Goal: Task Accomplishment & Management: Use online tool/utility

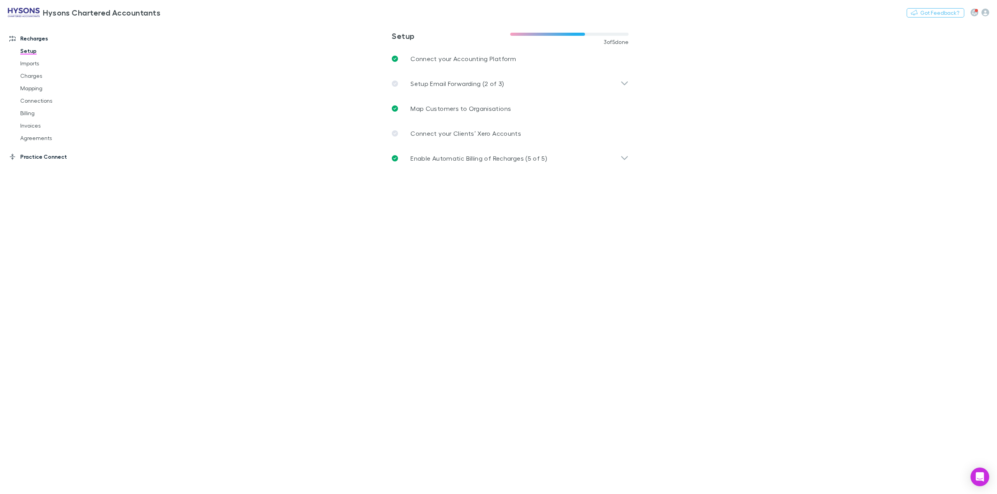
click at [30, 157] on link "Practice Connect" at bounding box center [56, 157] width 109 height 12
click at [36, 94] on link "Costs" at bounding box center [61, 94] width 99 height 12
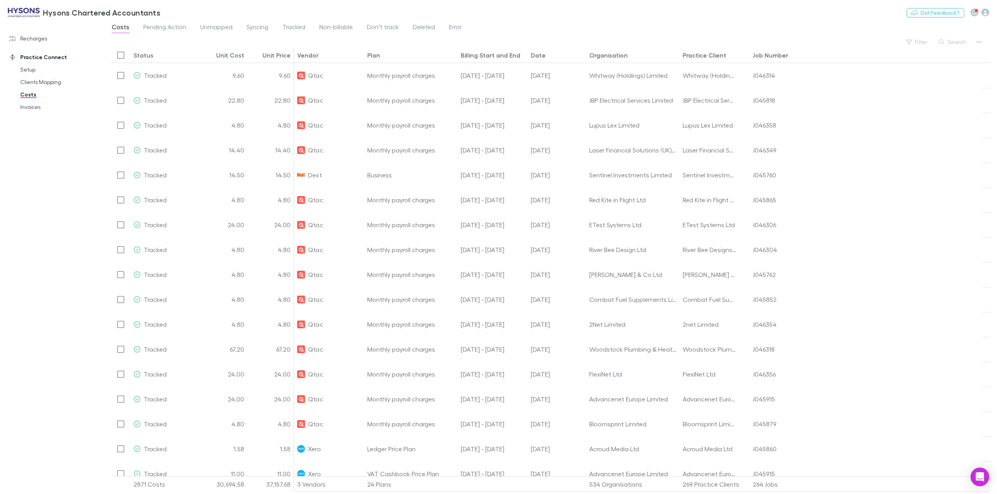
click at [920, 35] on div "Costs Pending Action Unmapped Syncing Tracked Non-billable Don’t track Deleted …" at bounding box center [551, 29] width 892 height 15
click at [921, 46] on button "Filter" at bounding box center [917, 41] width 30 height 9
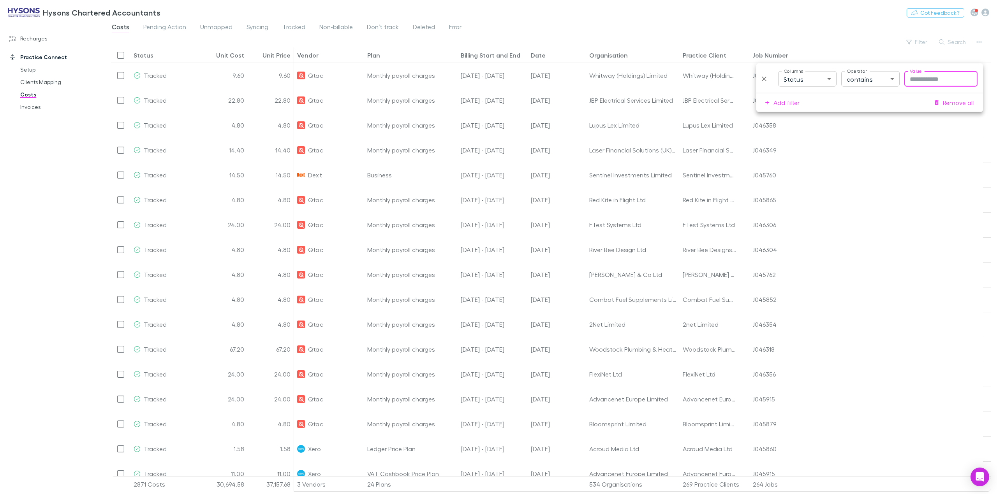
click at [871, 83] on body "Hysons Chartered Accountants Nothing Got Feedback? Recharges Setup Imports Char…" at bounding box center [498, 247] width 997 height 494
click at [819, 85] on div at bounding box center [498, 247] width 997 height 494
click at [816, 85] on body "Hysons Chartered Accountants Nothing Got Feedback? Recharges Setup Imports Char…" at bounding box center [498, 247] width 997 height 494
click at [804, 132] on li "Vendor" at bounding box center [807, 139] width 72 height 14
type input "**********"
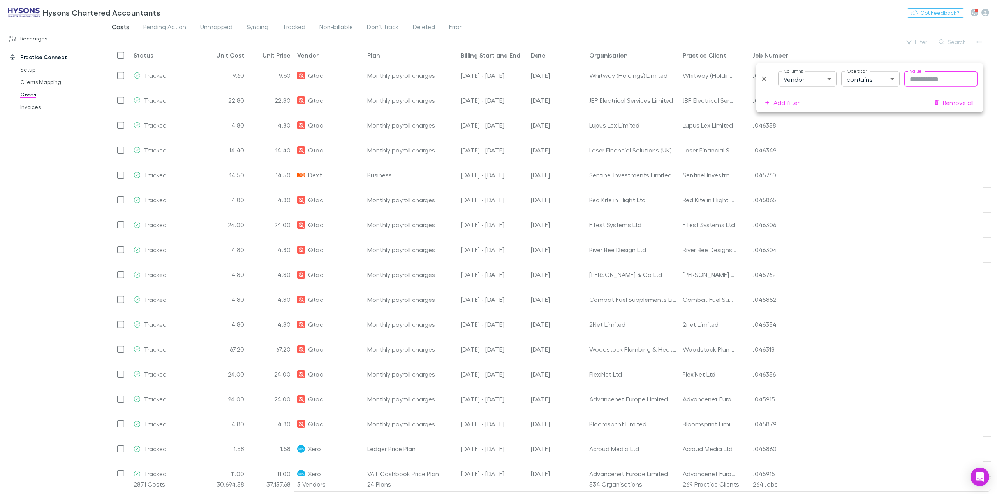
click at [921, 81] on input "Value" at bounding box center [940, 79] width 73 height 16
type input "****"
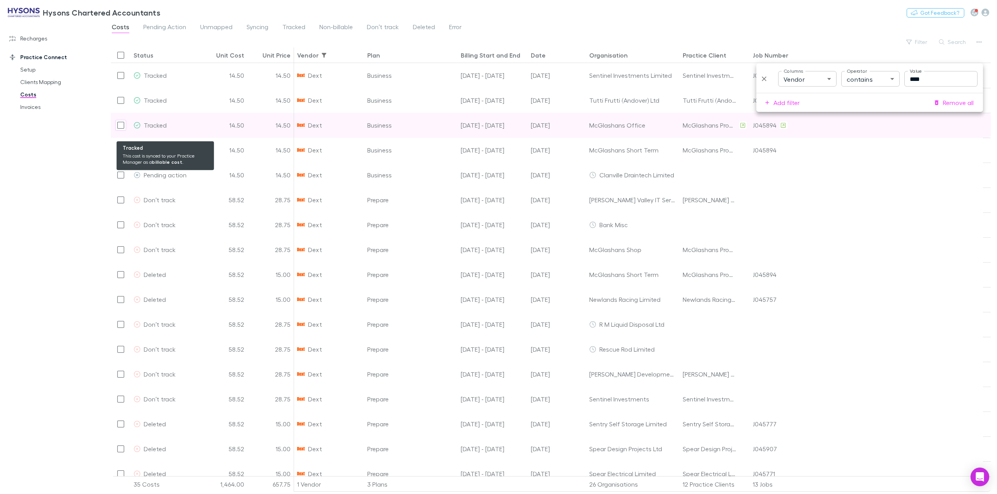
click at [135, 133] on div "Tracked" at bounding box center [166, 125] width 64 height 25
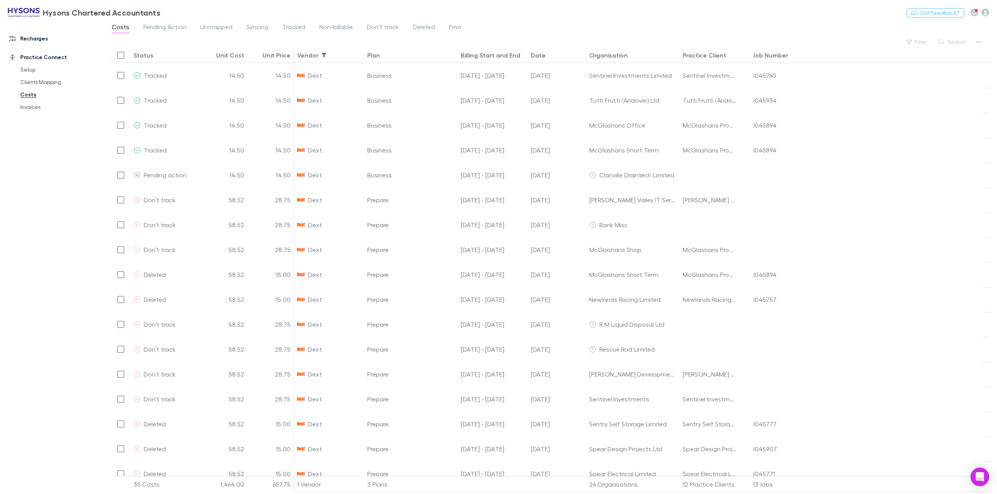
click at [38, 43] on link "Recharges" at bounding box center [56, 38] width 109 height 12
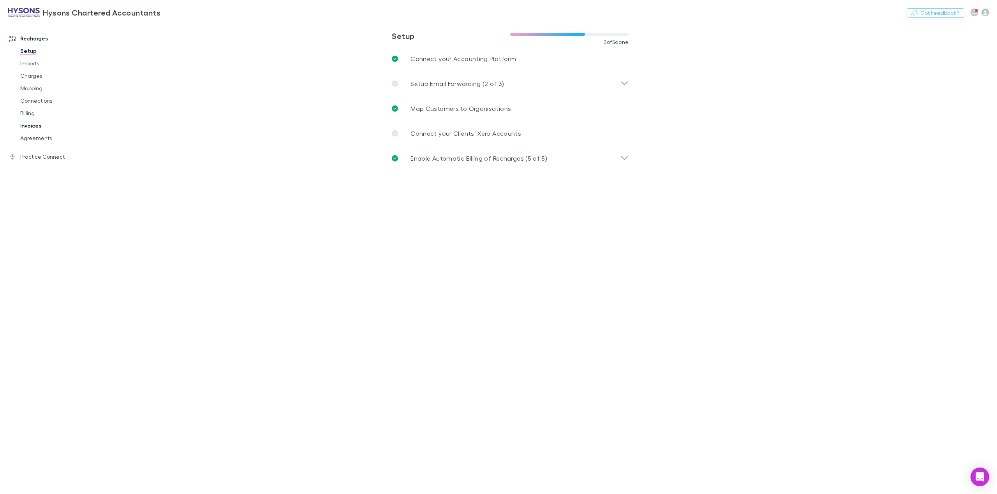
click at [28, 126] on link "Invoices" at bounding box center [61, 126] width 99 height 12
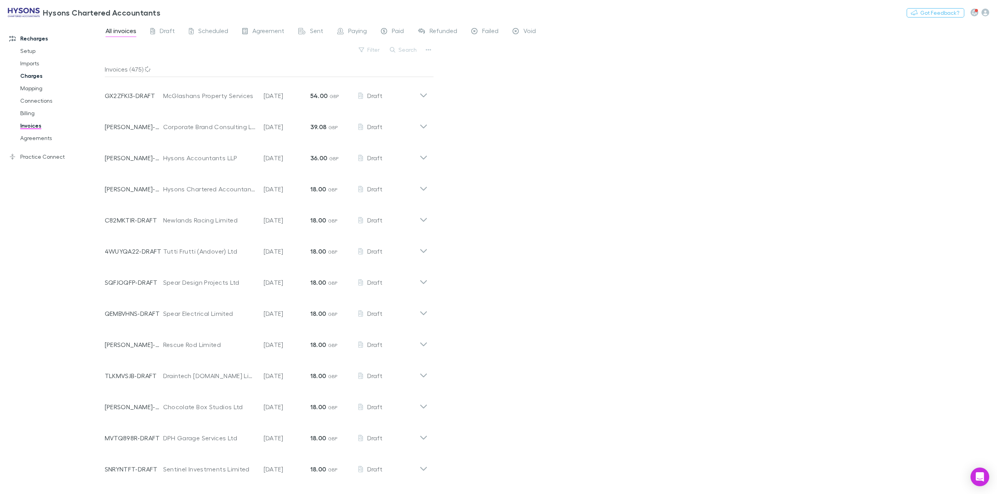
click at [39, 78] on link "Charges" at bounding box center [61, 76] width 99 height 12
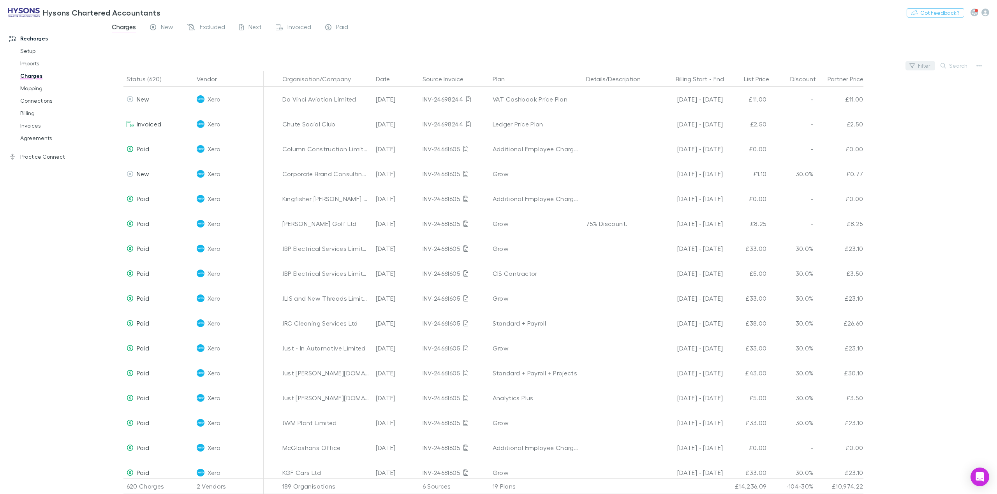
click at [922, 69] on button "Filter" at bounding box center [920, 65] width 30 height 9
click at [821, 128] on li "Dext" at bounding box center [867, 129] width 135 height 12
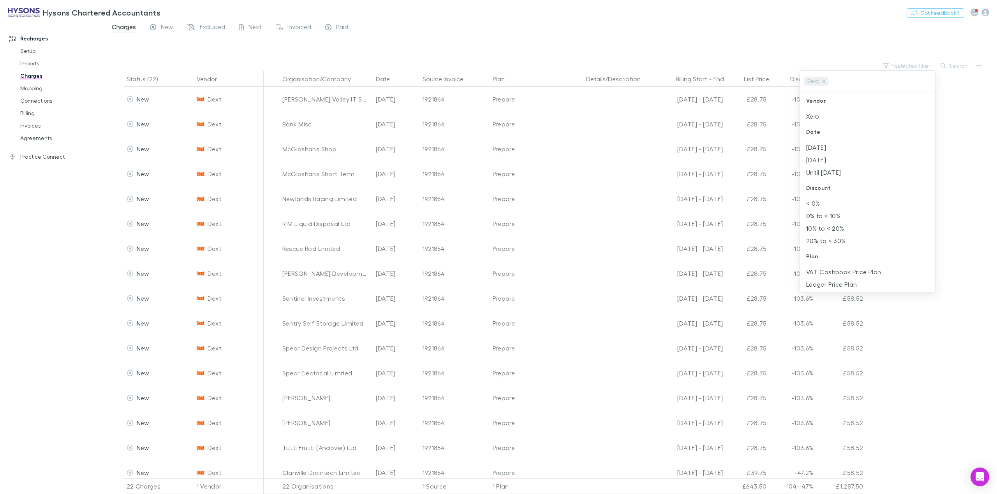
click at [428, 56] on div at bounding box center [498, 247] width 997 height 494
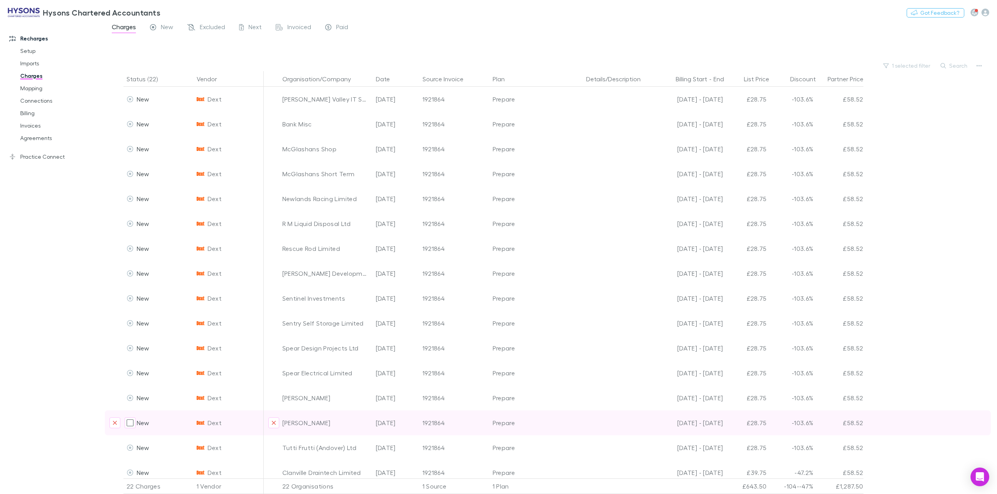
scroll to position [158, 0]
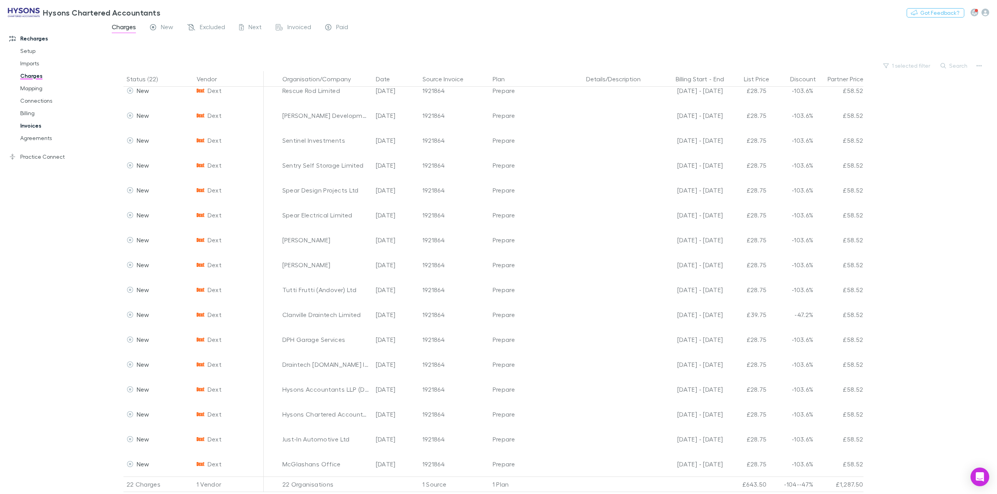
click at [36, 128] on link "Invoices" at bounding box center [61, 126] width 99 height 12
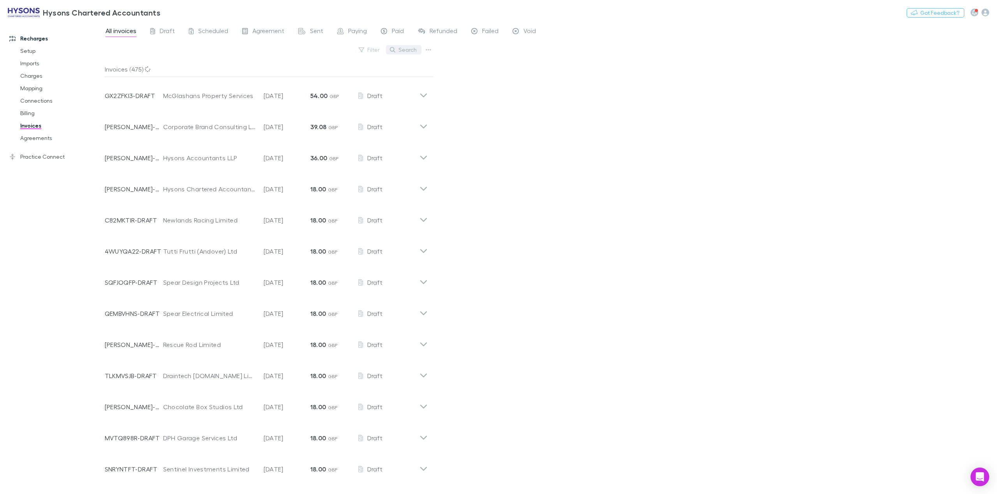
click at [410, 51] on button "Search" at bounding box center [403, 49] width 35 height 9
type input "*********"
click at [396, 50] on input "*********" at bounding box center [390, 49] width 39 height 11
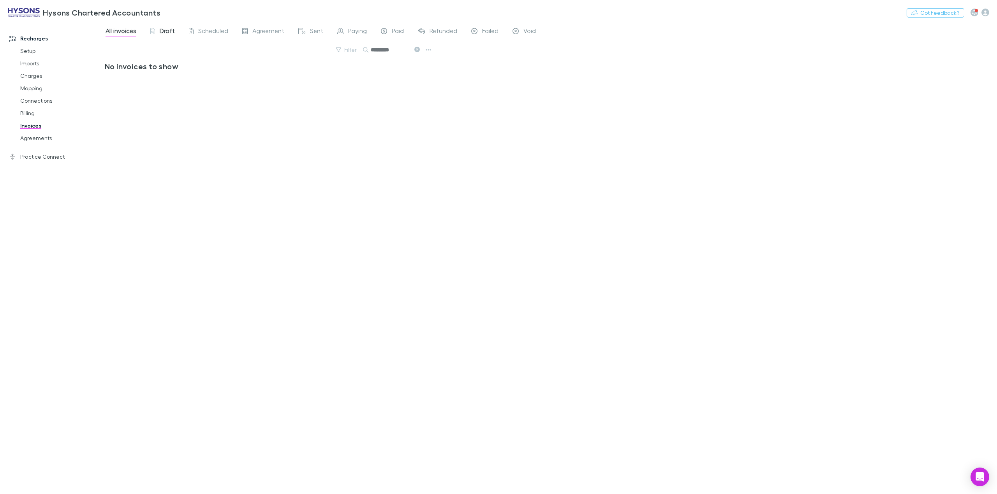
click at [155, 31] on div "Draft" at bounding box center [162, 32] width 25 height 10
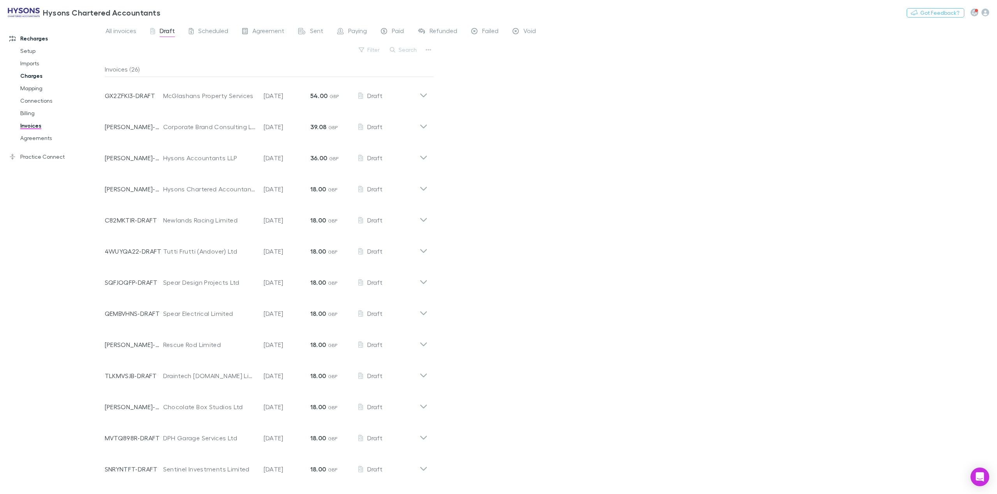
click at [32, 77] on link "Charges" at bounding box center [61, 76] width 99 height 12
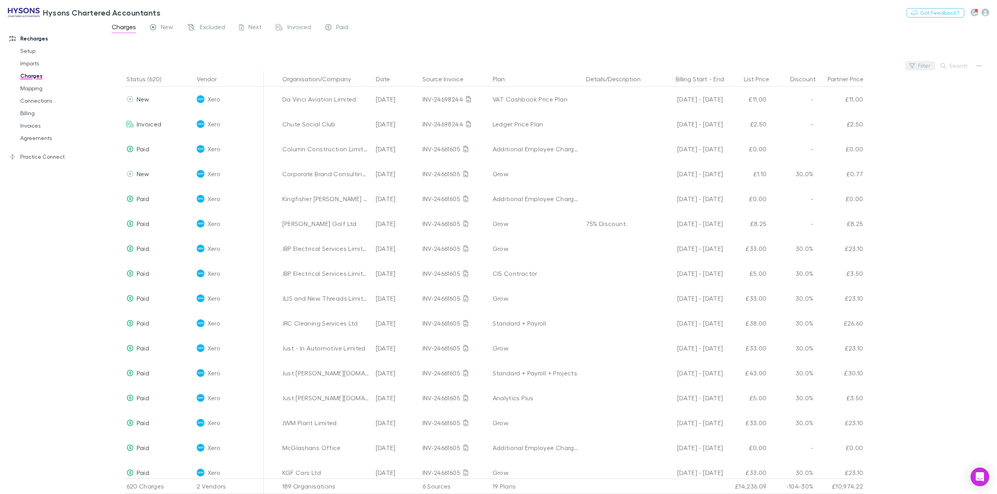
click at [927, 61] on button "Filter" at bounding box center [920, 65] width 30 height 9
click at [816, 128] on li "Dext" at bounding box center [867, 129] width 135 height 12
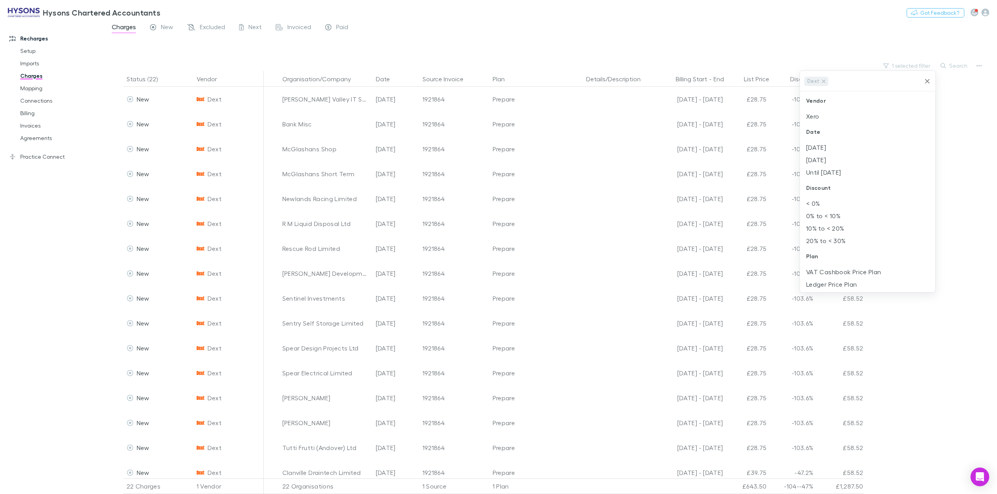
click at [941, 394] on div at bounding box center [498, 247] width 997 height 494
click at [209, 30] on span "Excluded" at bounding box center [212, 28] width 25 height 10
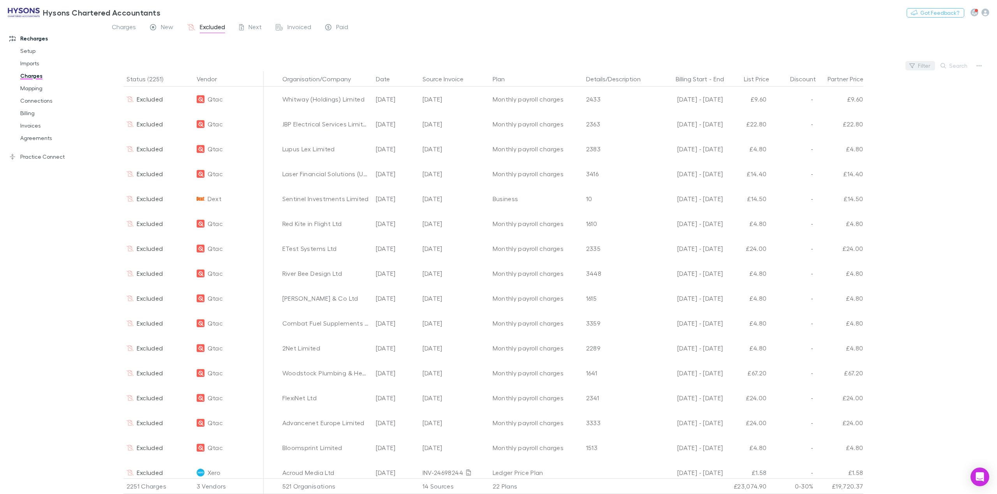
click at [933, 65] on button "Filter" at bounding box center [920, 65] width 30 height 9
click at [826, 125] on li "Dext" at bounding box center [867, 129] width 135 height 12
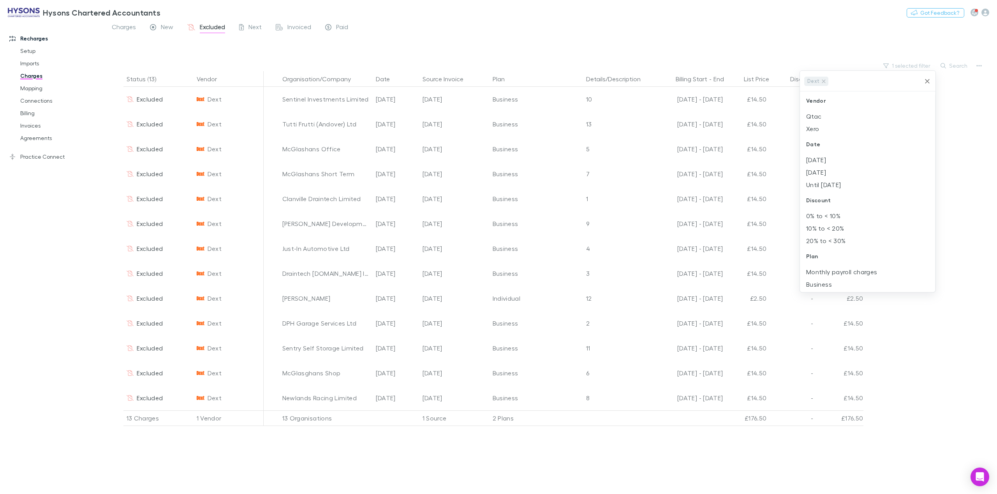
click at [902, 373] on div at bounding box center [498, 247] width 997 height 494
